Goal: Task Accomplishment & Management: Manage account settings

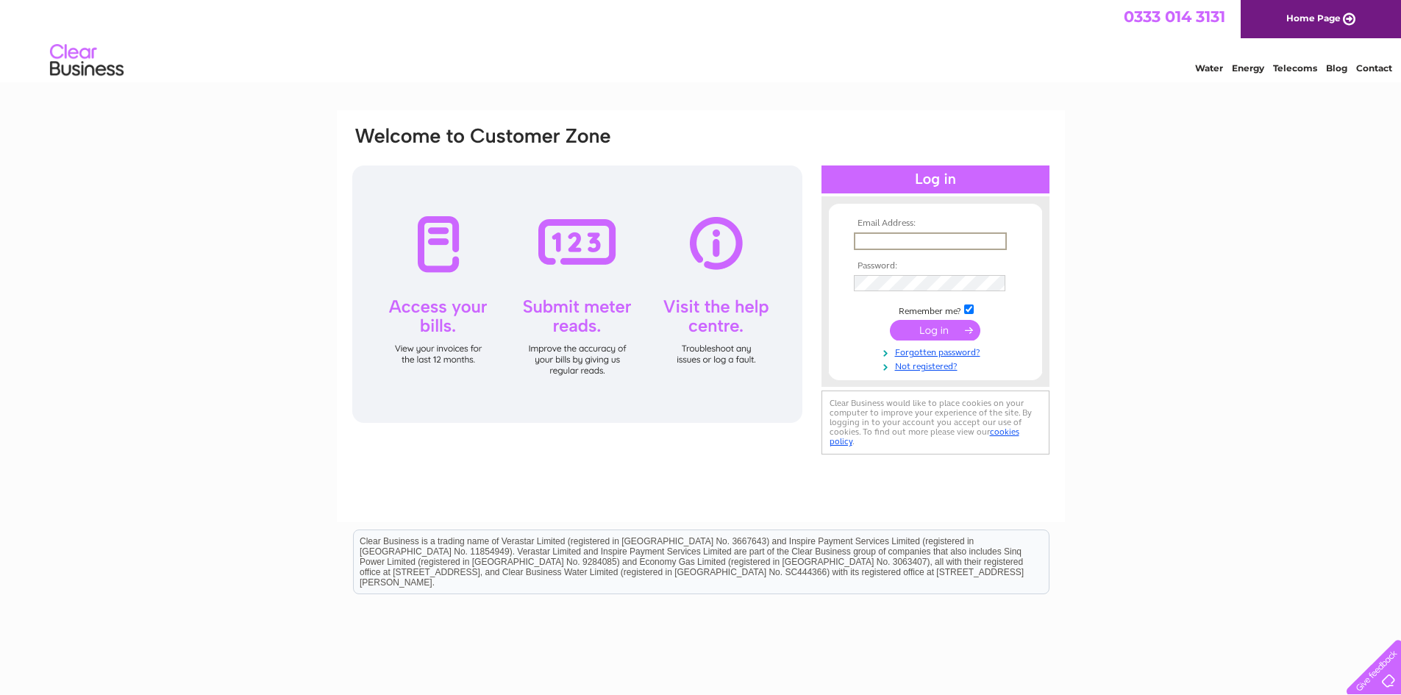
click at [947, 242] on input "text" at bounding box center [930, 241] width 153 height 18
type input "[EMAIL_ADDRESS][DOMAIN_NAME]"
click at [890, 320] on input "submit" at bounding box center [935, 330] width 90 height 21
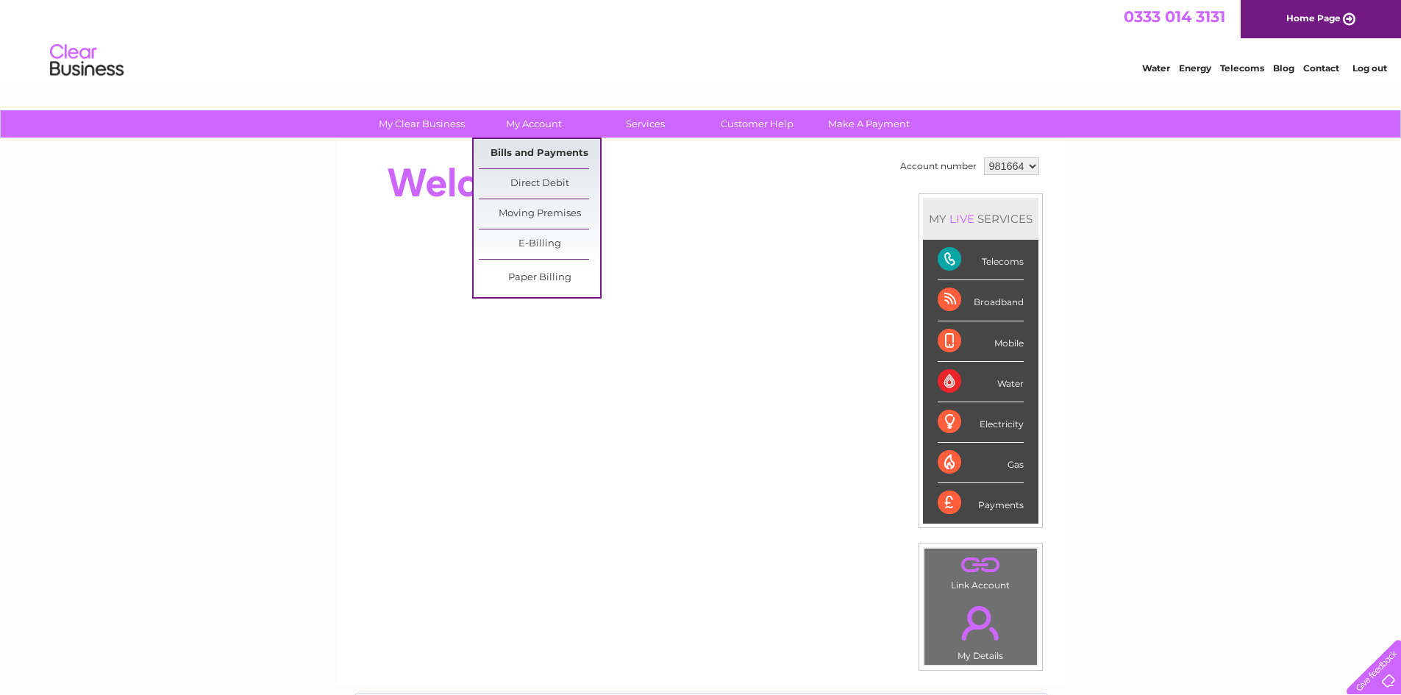
click at [560, 146] on link "Bills and Payments" at bounding box center [539, 153] width 121 height 29
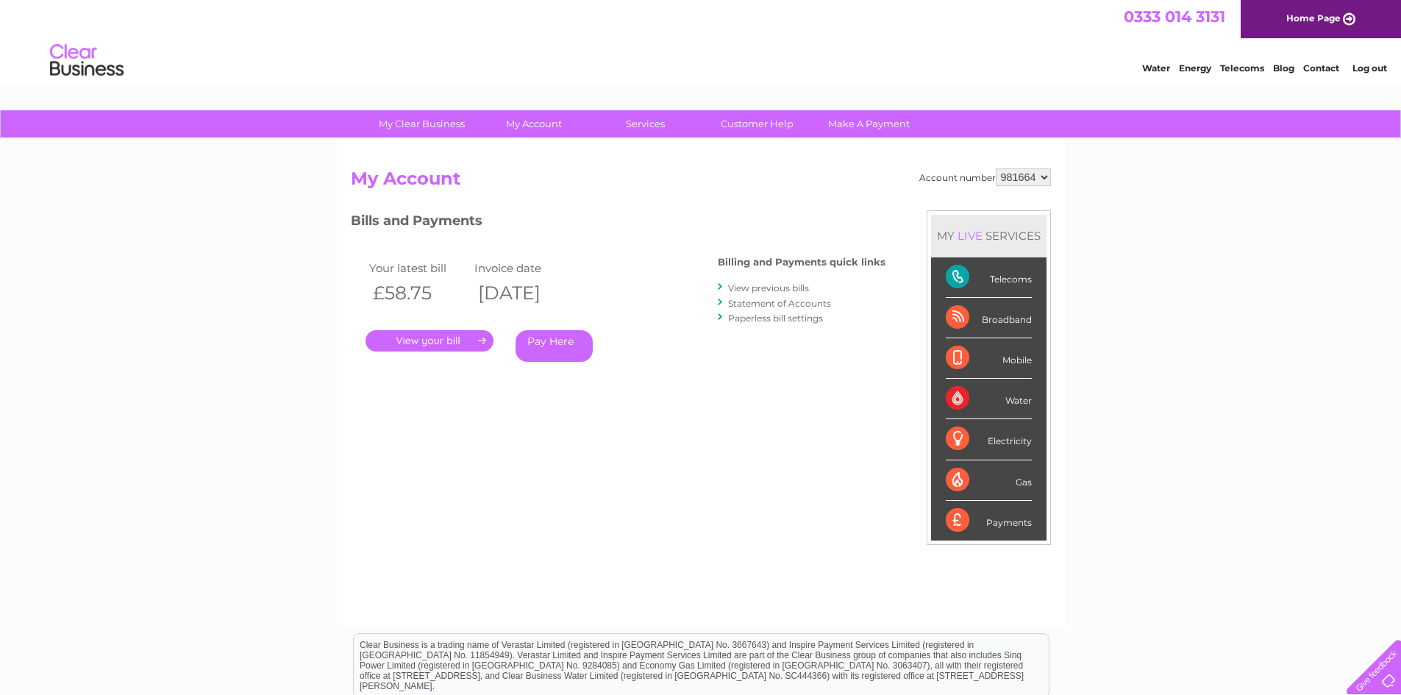
click at [483, 343] on link "." at bounding box center [429, 340] width 128 height 21
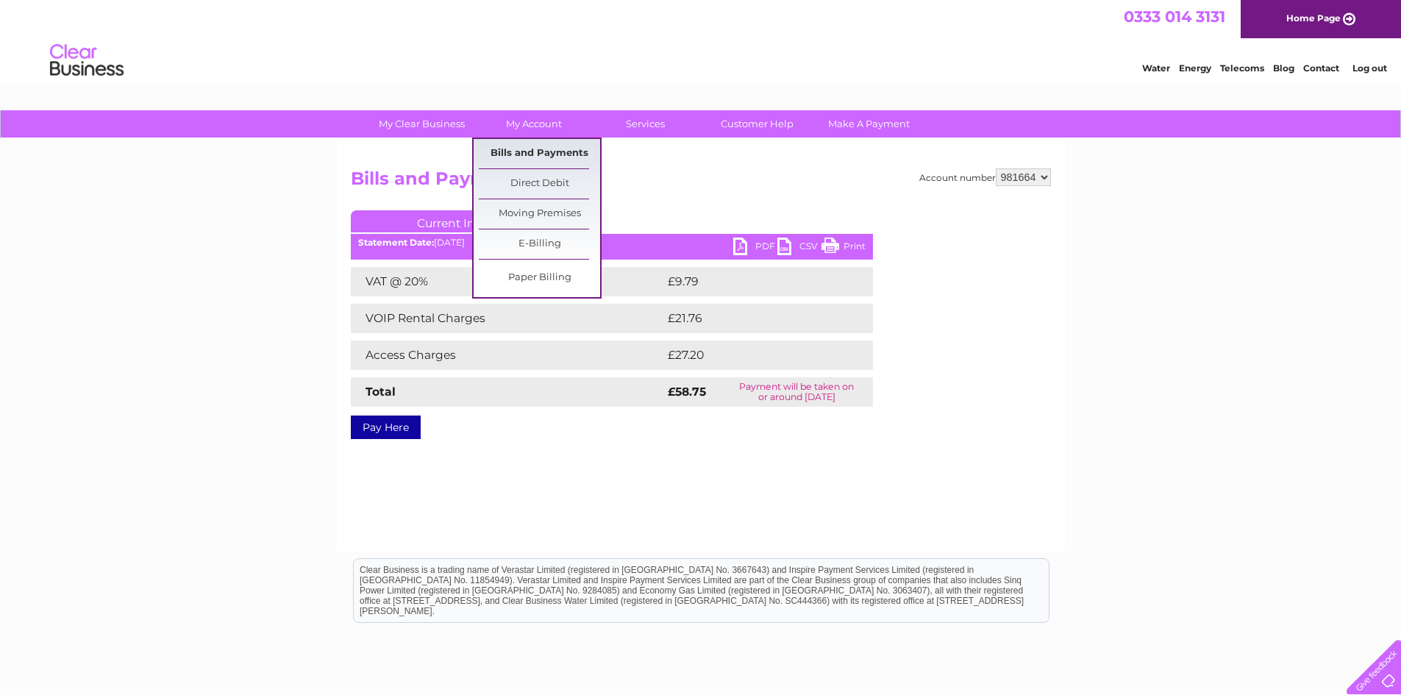
click at [535, 153] on link "Bills and Payments" at bounding box center [539, 153] width 121 height 29
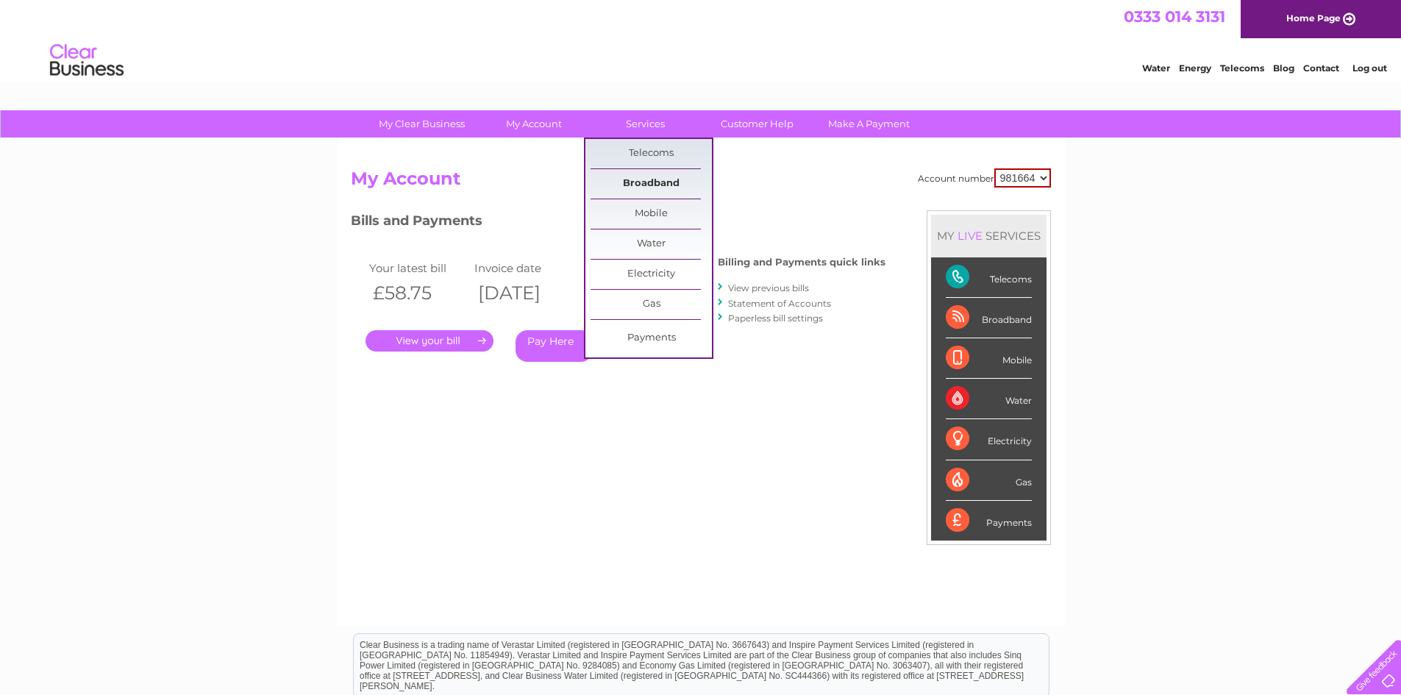
click at [662, 185] on link "Broadband" at bounding box center [650, 183] width 121 height 29
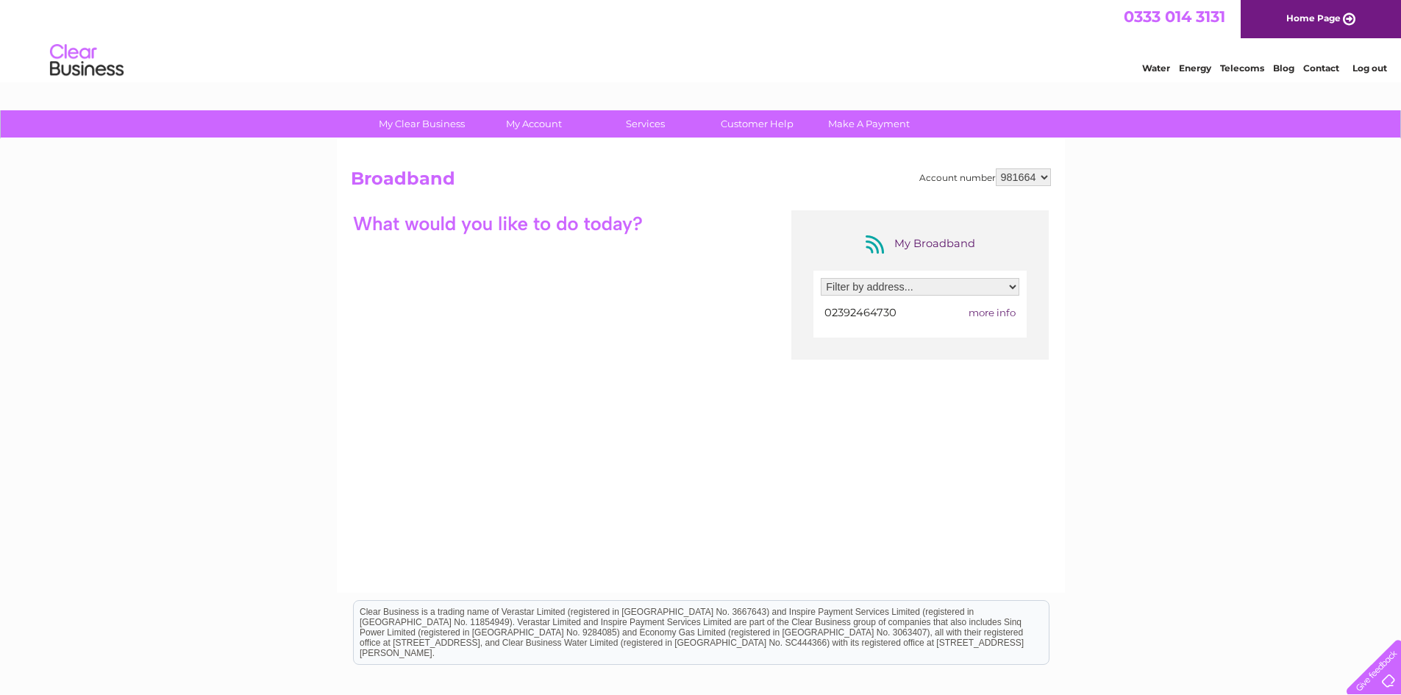
click at [1007, 290] on select "Filter by address... 27 Elm Grove, Hayling Island, PO11 9EA" at bounding box center [920, 287] width 199 height 18
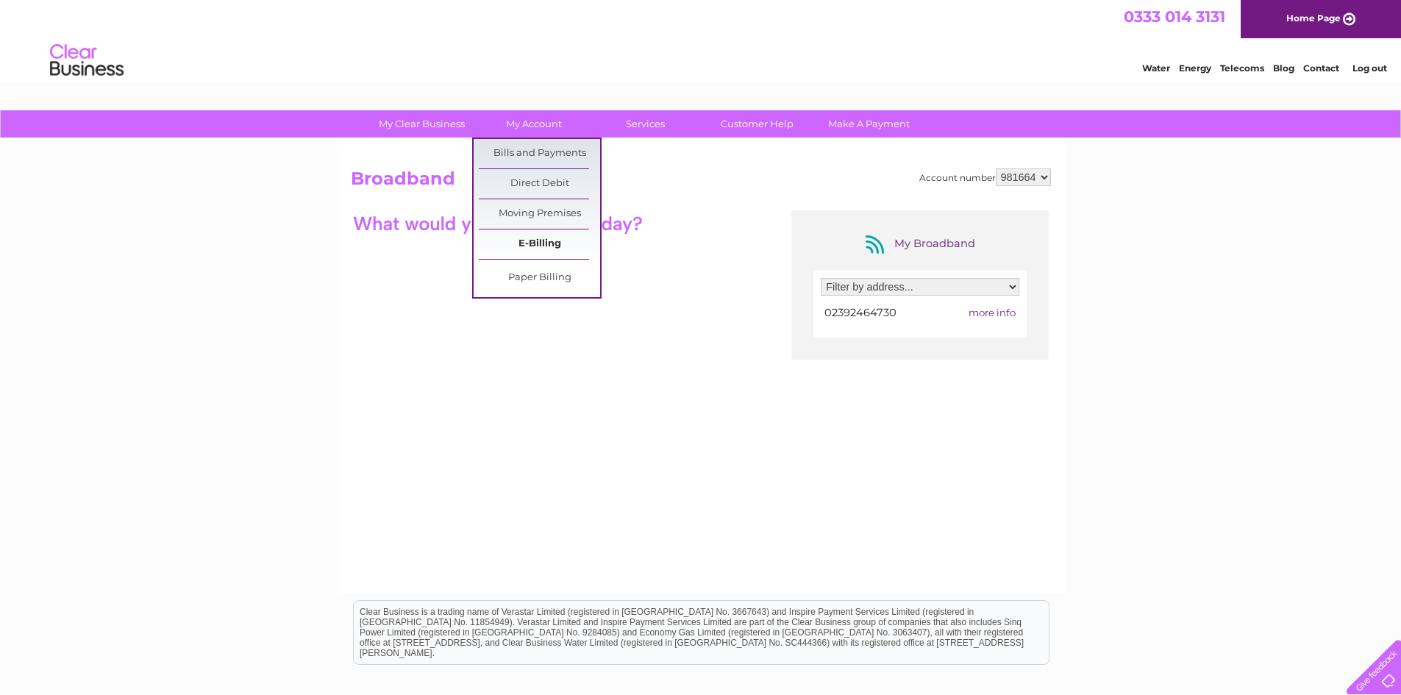
click at [529, 245] on link "E-Billing" at bounding box center [539, 243] width 121 height 29
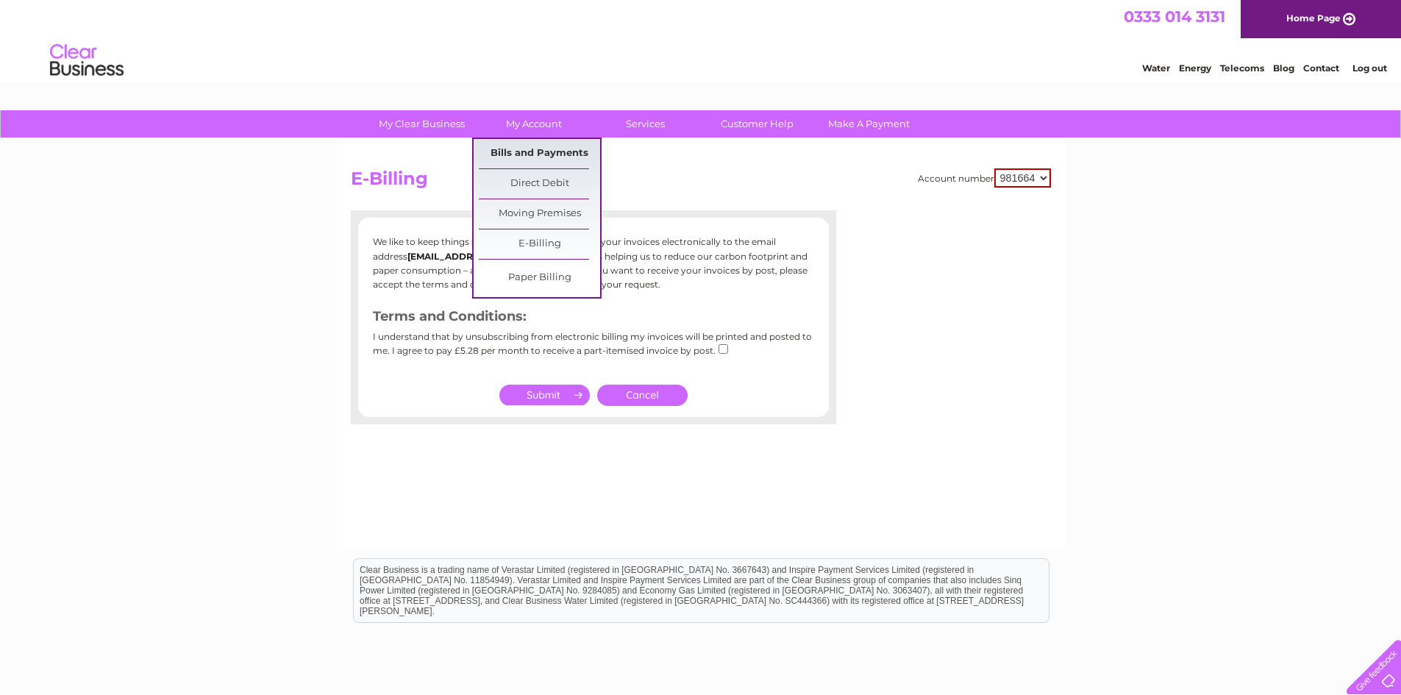
click at [518, 159] on link "Bills and Payments" at bounding box center [539, 153] width 121 height 29
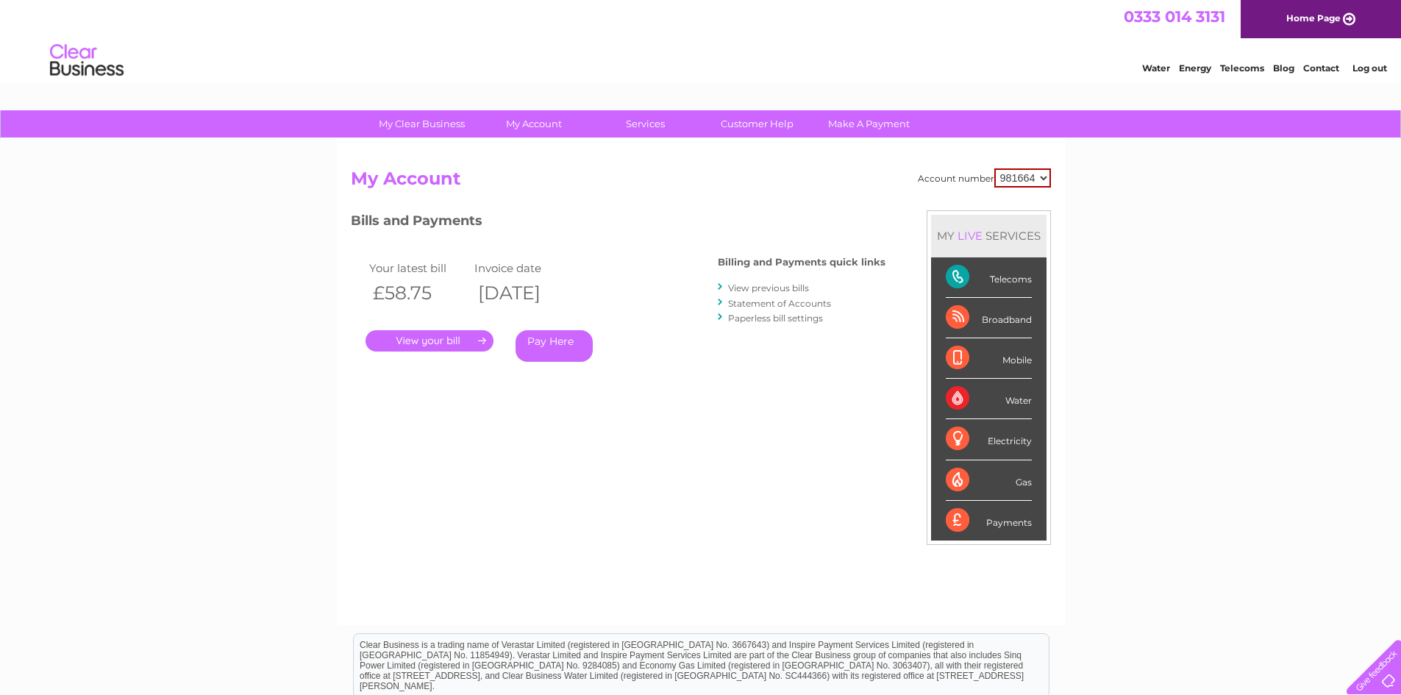
click at [957, 281] on div "Telecoms" at bounding box center [989, 277] width 86 height 40
click at [407, 345] on link "." at bounding box center [429, 340] width 128 height 21
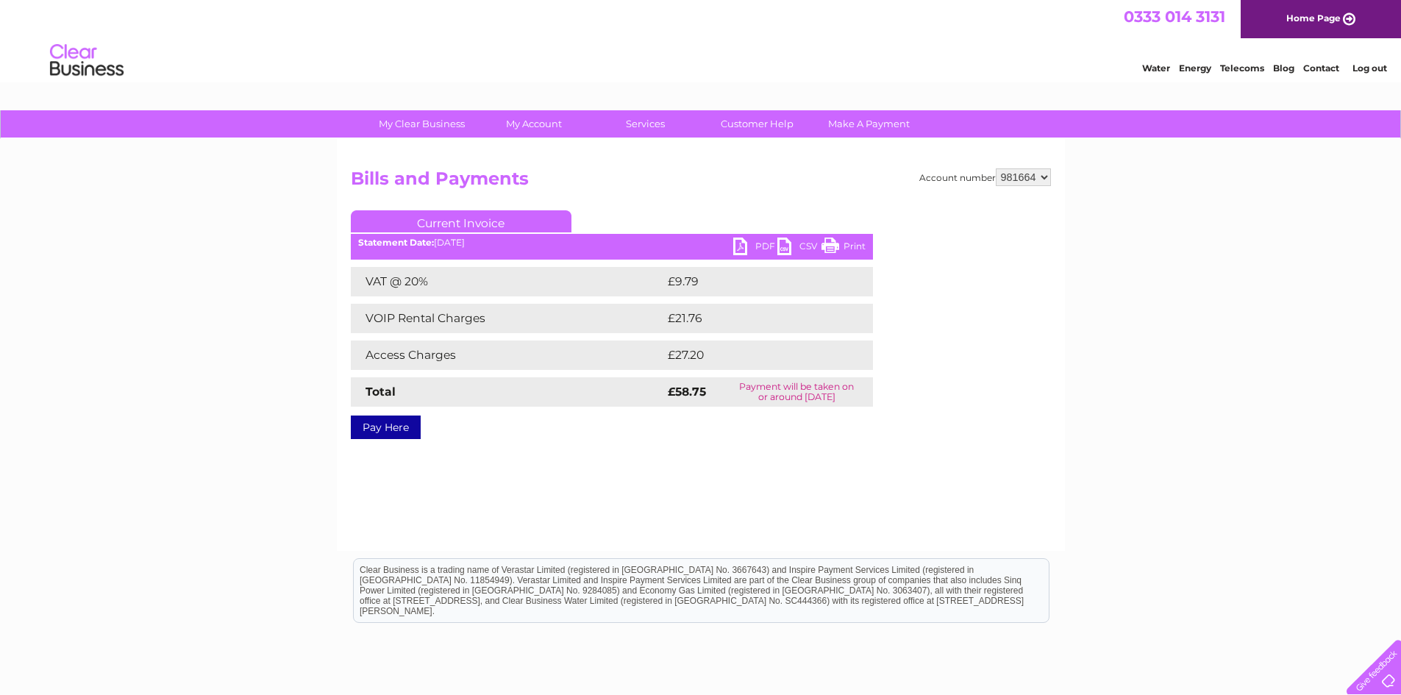
click at [739, 243] on link "PDF" at bounding box center [755, 247] width 44 height 21
click at [479, 221] on link "Current Invoice" at bounding box center [461, 221] width 221 height 22
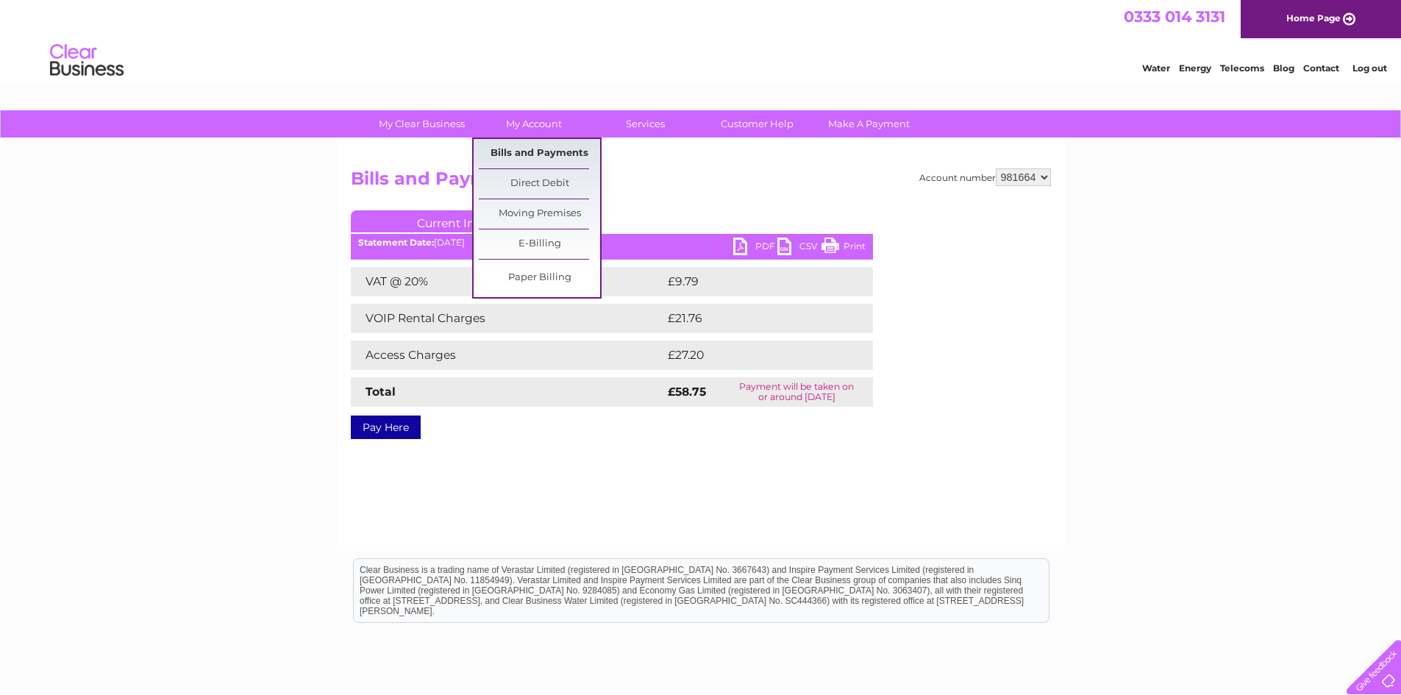
click at [556, 152] on link "Bills and Payments" at bounding box center [539, 153] width 121 height 29
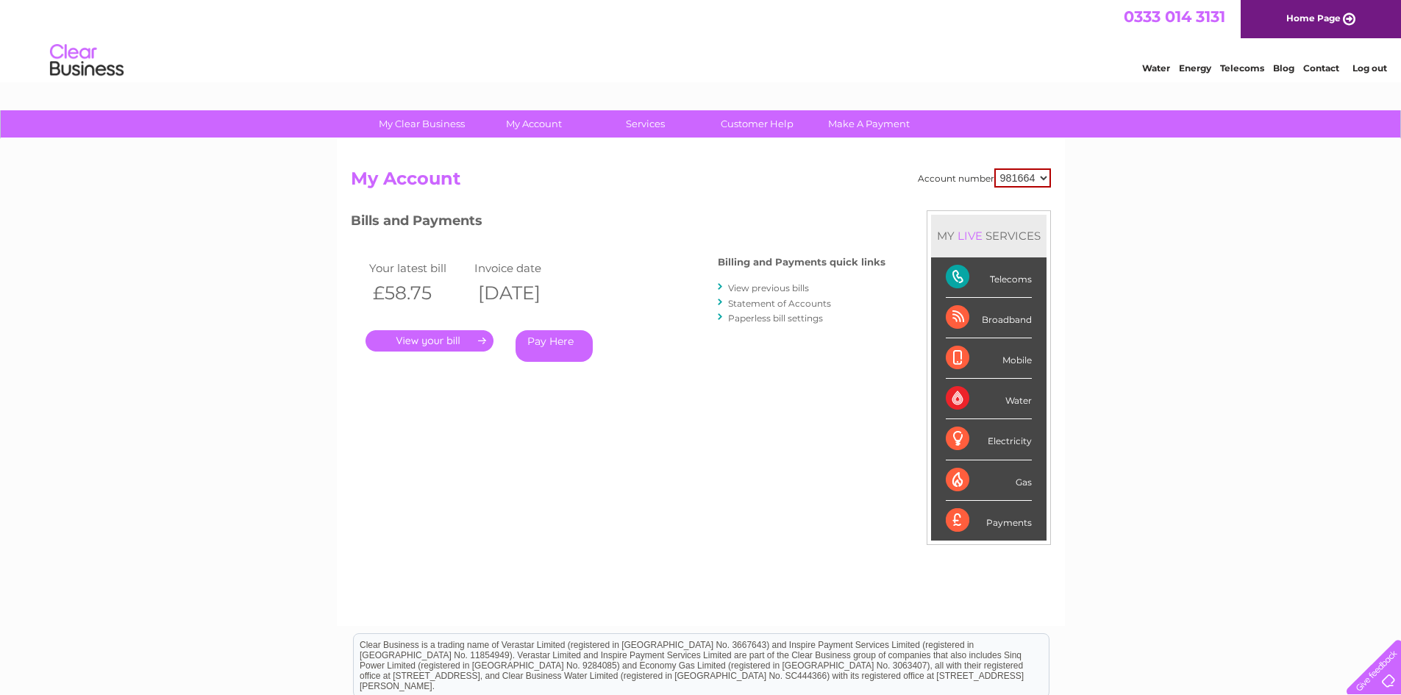
click at [790, 288] on link "View previous bills" at bounding box center [768, 287] width 81 height 11
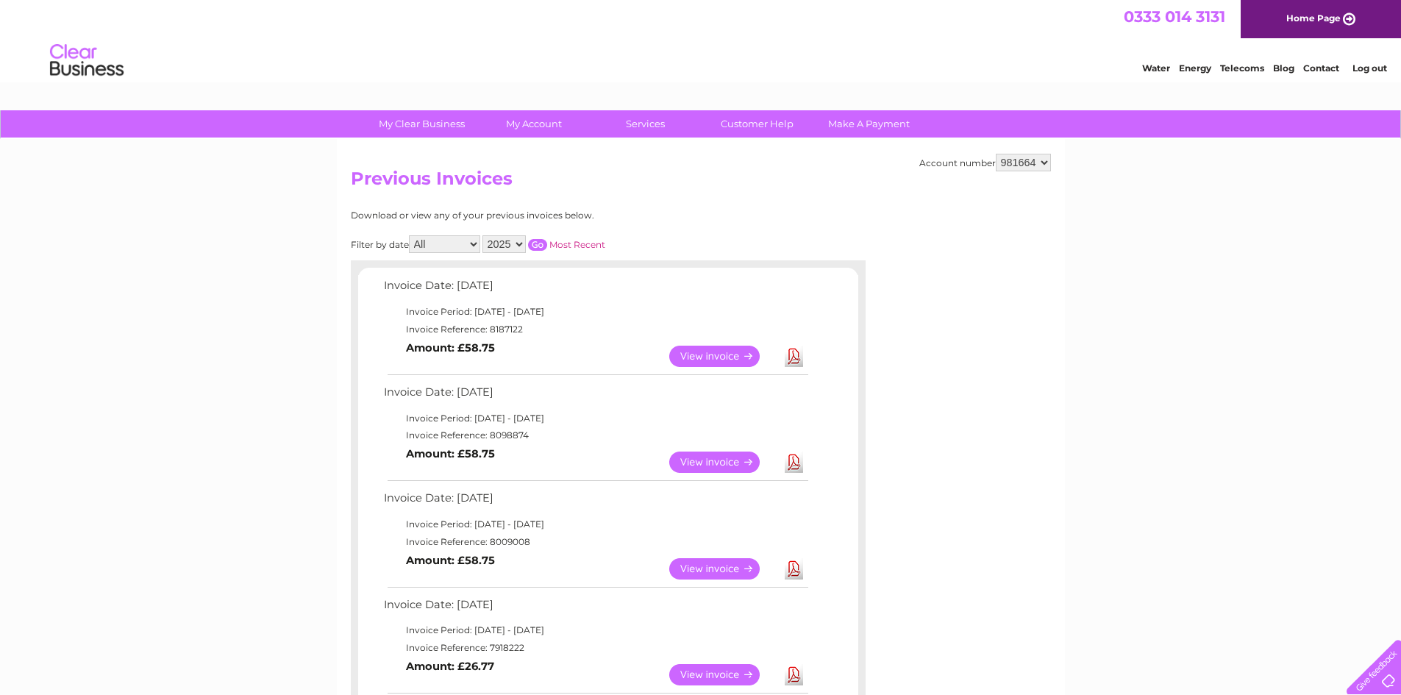
click at [1378, 71] on link "Log out" at bounding box center [1369, 67] width 35 height 11
